Goal: Navigation & Orientation: Find specific page/section

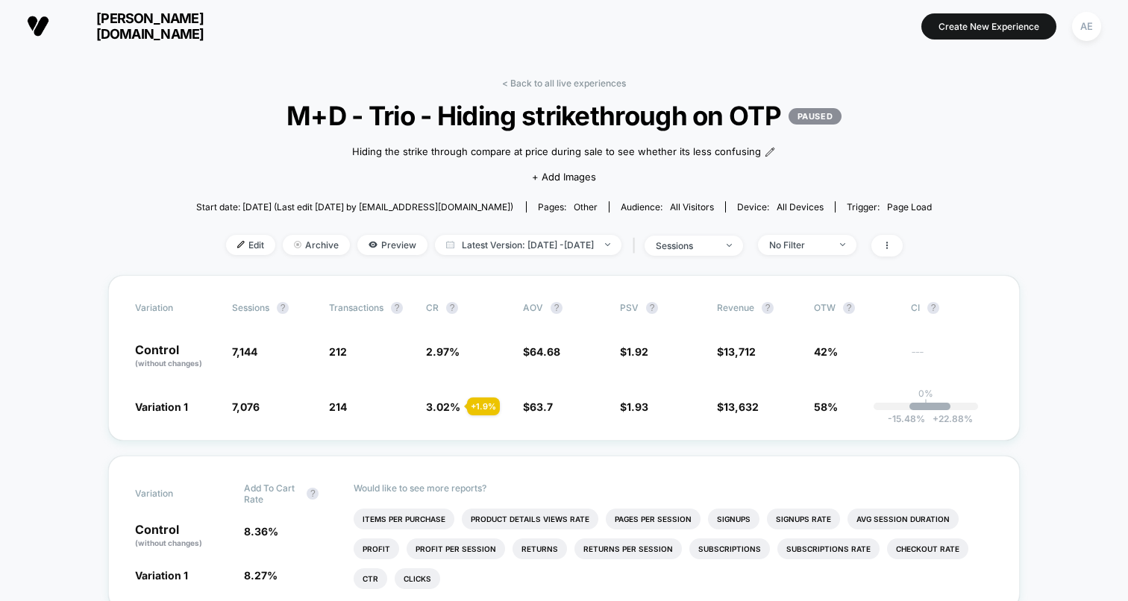
click at [562, 80] on link "< Back to all live experiences" at bounding box center [564, 83] width 124 height 11
